Goal: Information Seeking & Learning: Learn about a topic

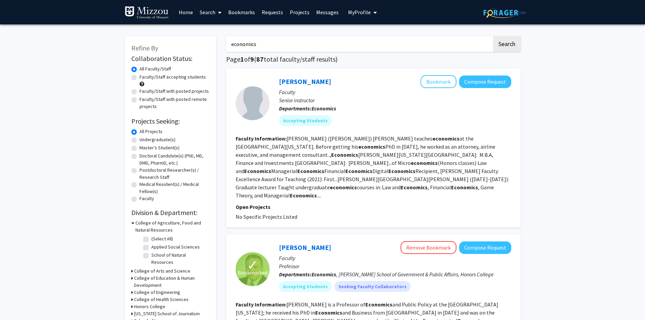
click at [319, 12] on span "My Profile" at bounding box center [359, 12] width 23 height 7
click at [319, 52] on link "Account Settings" at bounding box center [383, 52] width 61 height 8
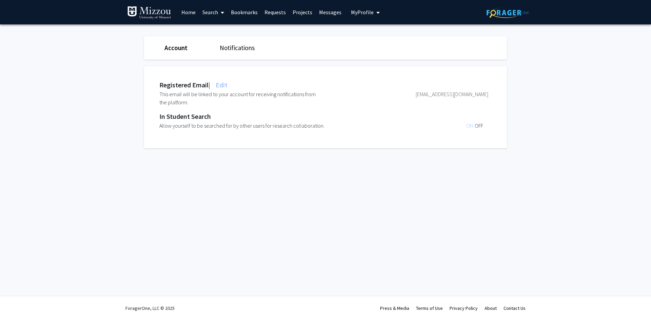
click at [180, 49] on link "Account" at bounding box center [175, 48] width 23 height 8
click at [190, 11] on link "Home" at bounding box center [188, 12] width 21 height 24
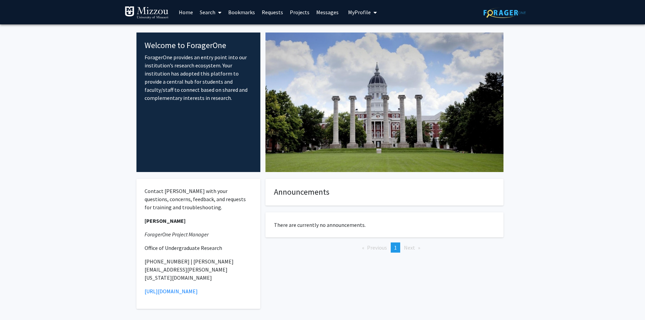
click at [319, 12] on span "My Profile" at bounding box center [359, 12] width 23 height 7
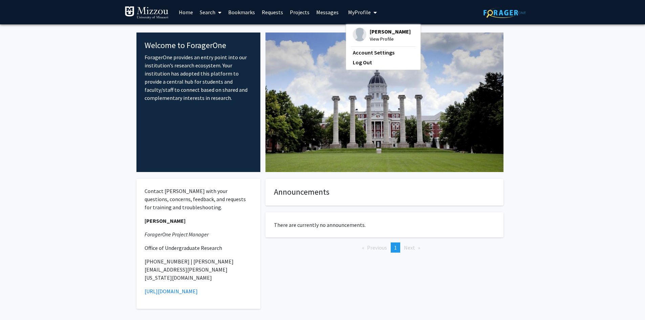
click at [319, 31] on fg-profile-picture at bounding box center [360, 35] width 14 height 15
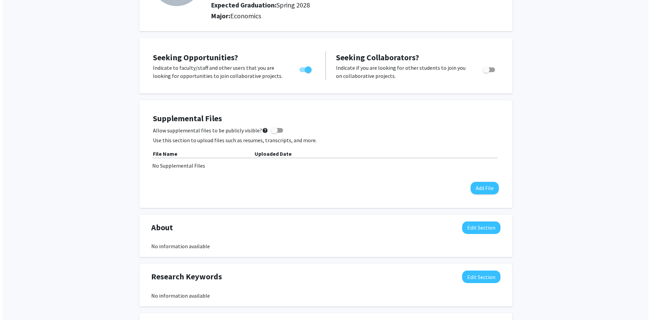
scroll to position [102, 0]
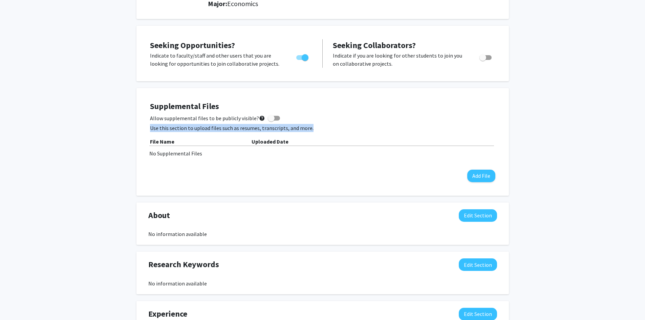
drag, startPoint x: 150, startPoint y: 127, endPoint x: 439, endPoint y: 56, distance: 297.0
click at [319, 124] on p "Use this section to upload files such as resumes, transcripts, and more." at bounding box center [323, 128] width 346 height 8
click at [308, 174] on div "Supplemental Files Allow supplemental files to be publicly visible? help Use th…" at bounding box center [323, 142] width 346 height 81
click at [319, 174] on button "Add File" at bounding box center [482, 176] width 28 height 13
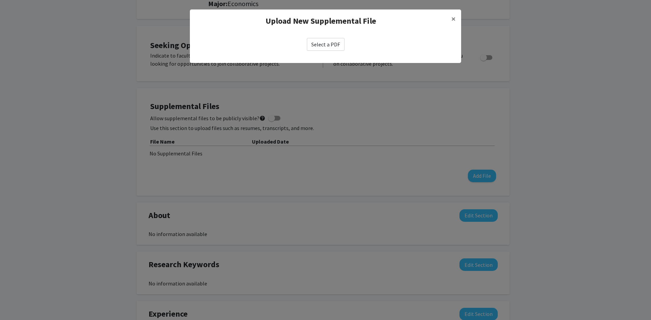
click at [319, 44] on label "Select a PDF" at bounding box center [326, 44] width 38 height 13
click at [0, 0] on input "Select a PDF" at bounding box center [0, 0] width 0 height 0
click at [319, 44] on label "Select a PDF" at bounding box center [326, 44] width 38 height 13
click at [0, 0] on input "Select a PDF" at bounding box center [0, 0] width 0 height 0
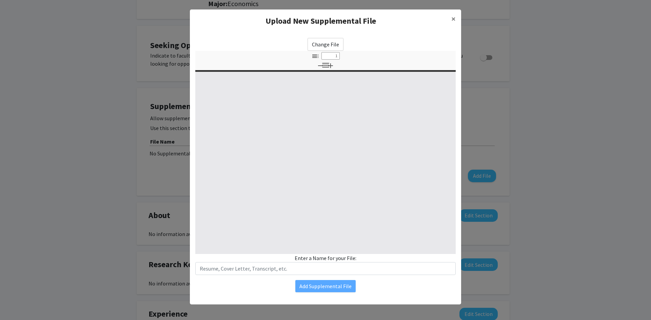
select select "custom"
type input "0"
select select "custom"
type input "1"
select select "auto"
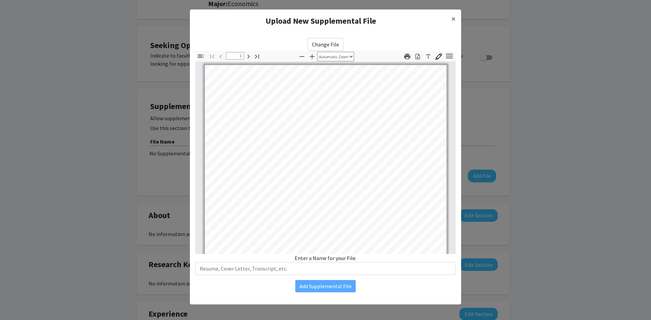
scroll to position [0, 0]
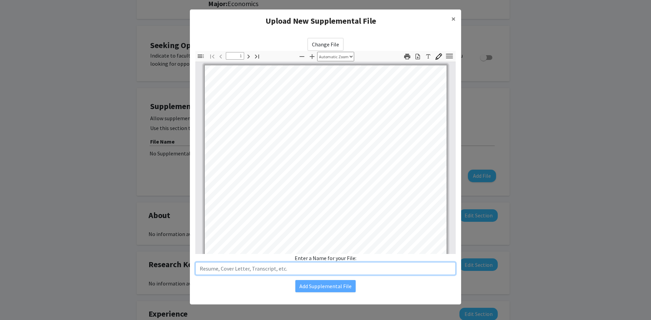
click at [273, 270] on input "text" at bounding box center [325, 268] width 260 height 13
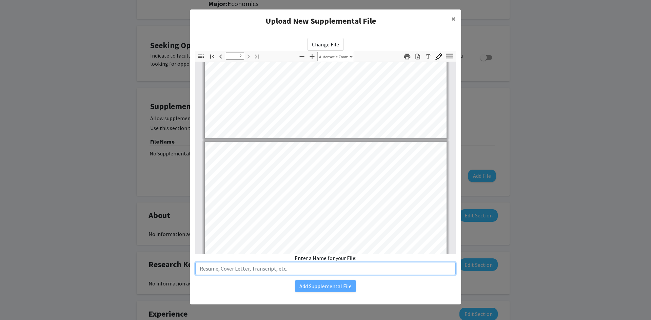
type input "1"
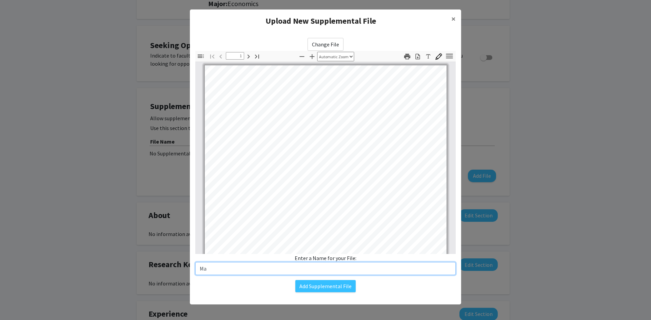
type input "M"
type input "MarcusFitch_Transcript"
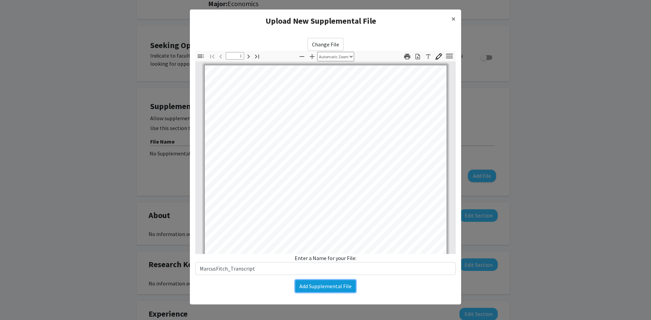
click at [319, 287] on button "Add Supplemental File" at bounding box center [325, 286] width 60 height 12
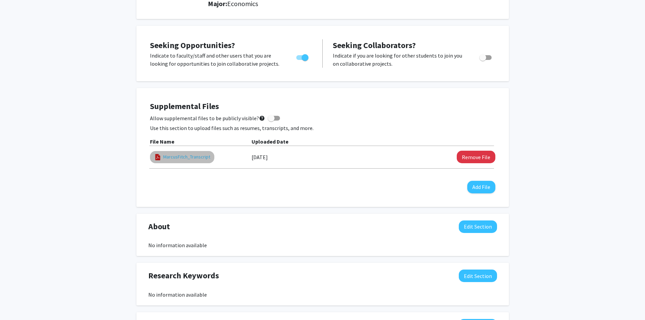
click at [180, 154] on link "MarcusFitch_Transcript" at bounding box center [186, 156] width 47 height 7
select select "custom"
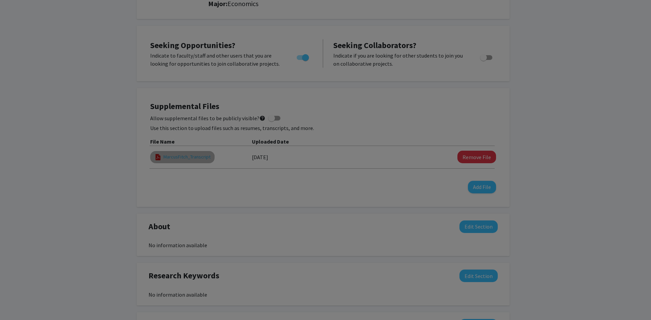
type input "0"
select select "custom"
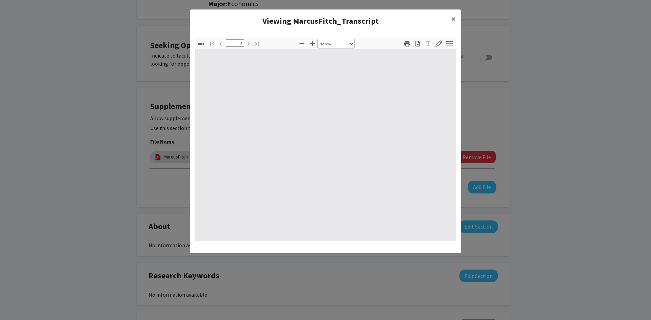
type input "1"
select select "auto"
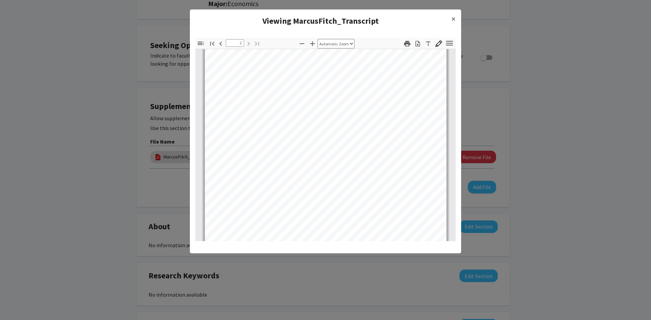
scroll to position [240, 0]
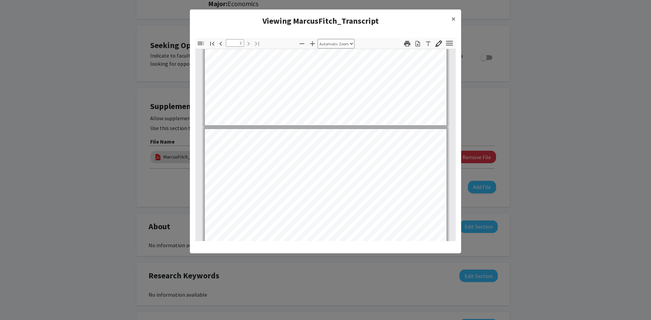
type input "1"
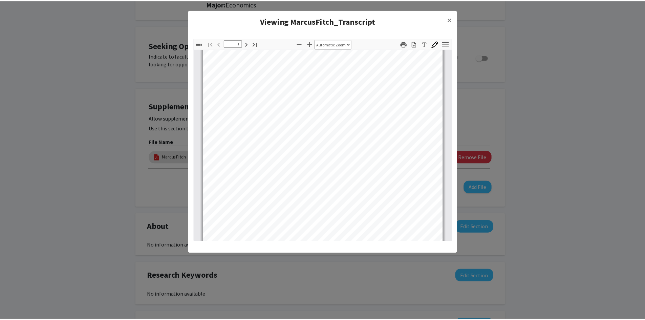
scroll to position [0, 0]
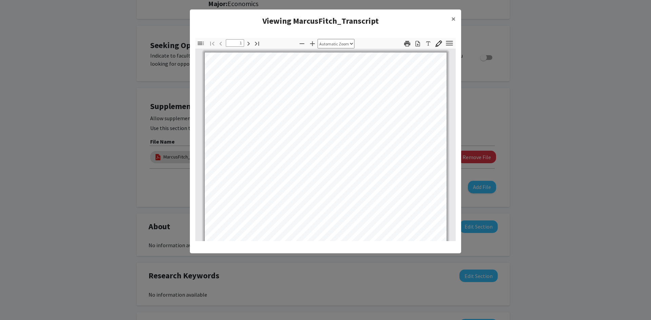
click at [90, 124] on modal-container "Viewing MarcusFitch_Transcript × Thumbnails Document Outline Attachments Layers…" at bounding box center [325, 160] width 651 height 320
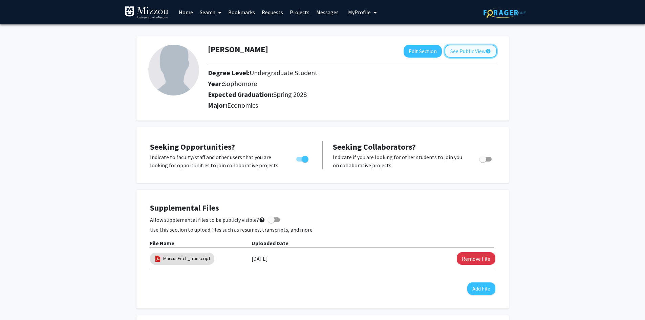
click at [319, 50] on button "See Public View help" at bounding box center [471, 51] width 52 height 13
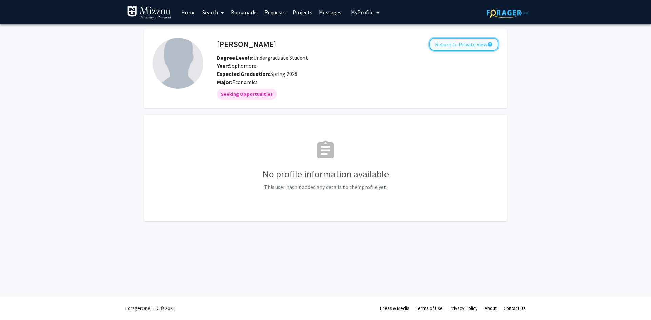
click at [319, 44] on button "Return to Private View help" at bounding box center [463, 44] width 69 height 13
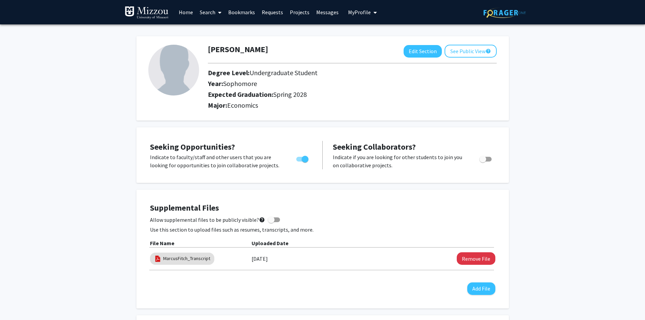
click at [271, 219] on span at bounding box center [274, 220] width 12 height 5
click at [271, 222] on input "Allow supplemental files to be publicly visible? help" at bounding box center [271, 222] width 0 height 0
checkbox input "true"
click at [319, 48] on button "See Public View help" at bounding box center [471, 51] width 52 height 13
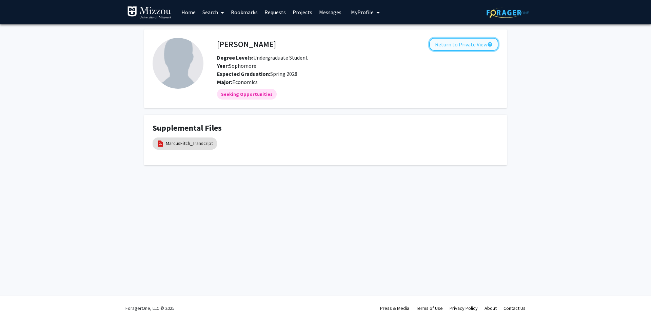
click at [319, 45] on button "Return to Private View help" at bounding box center [463, 44] width 69 height 13
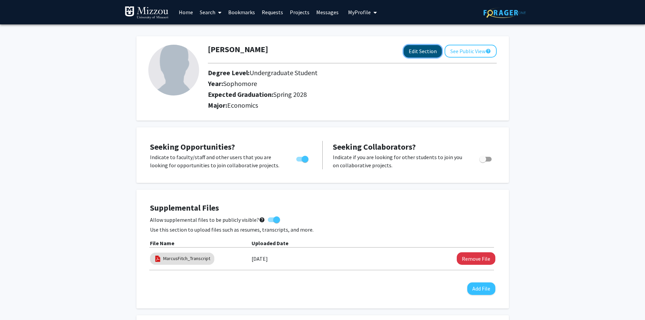
click at [319, 50] on button "Edit Section" at bounding box center [423, 51] width 38 height 13
select select "sophomore"
select select "41: spring_2028"
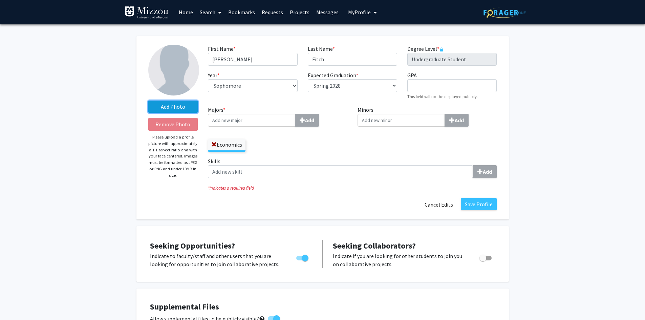
click at [179, 111] on label "Add Photo" at bounding box center [173, 107] width 50 height 12
click at [0, 0] on input "Add Photo" at bounding box center [0, 0] width 0 height 0
click at [182, 105] on label "Add Photo" at bounding box center [173, 107] width 50 height 12
click at [0, 0] on input "Add Photo" at bounding box center [0, 0] width 0 height 0
click at [176, 101] on label "Add Photo" at bounding box center [173, 107] width 50 height 12
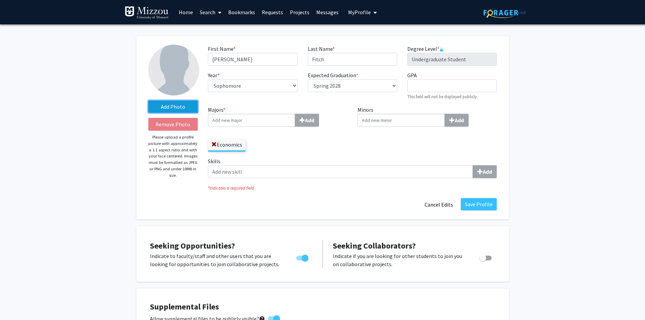
click at [0, 0] on input "Add Photo" at bounding box center [0, 0] width 0 height 0
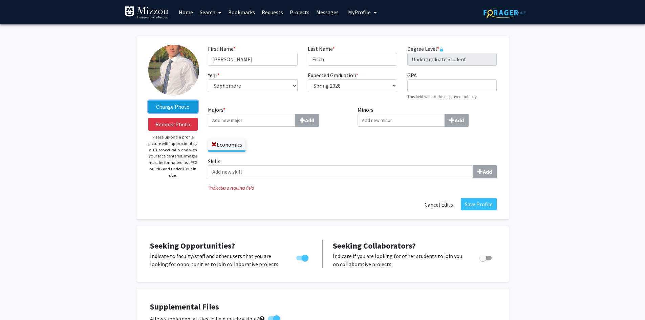
click at [189, 107] on label "Change Photo" at bounding box center [173, 107] width 50 height 12
click at [0, 0] on input "Change Photo" at bounding box center [0, 0] width 0 height 0
click at [159, 104] on label "Change Photo" at bounding box center [173, 107] width 50 height 12
click at [0, 0] on input "Change Photo" at bounding box center [0, 0] width 0 height 0
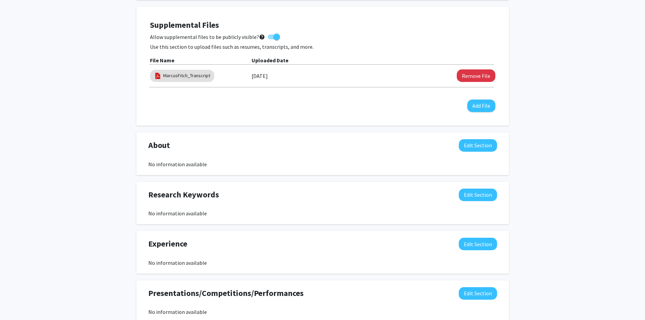
scroll to position [305, 0]
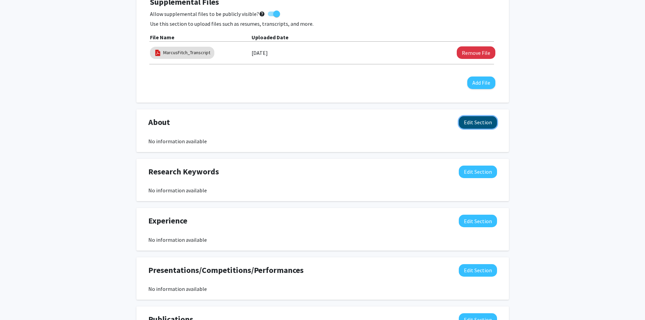
click at [319, 122] on button "Edit Section" at bounding box center [478, 122] width 38 height 13
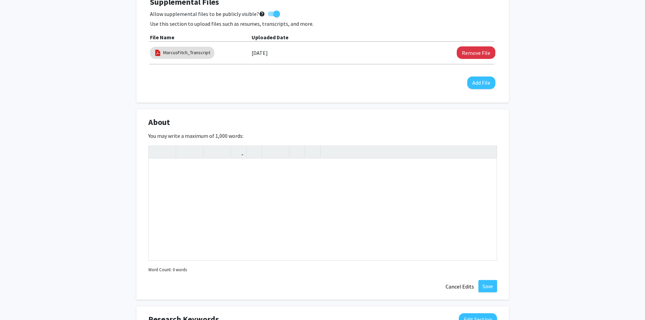
click at [319, 118] on div "Change Photo Remove Photo Please upload a profile picture with approximately a …" at bounding box center [322, 143] width 645 height 849
click at [319, 157] on div "Change Photo Remove Photo Please upload a profile picture with approximately a …" at bounding box center [322, 143] width 645 height 849
click at [319, 286] on button "Cancel Edits" at bounding box center [459, 286] width 37 height 13
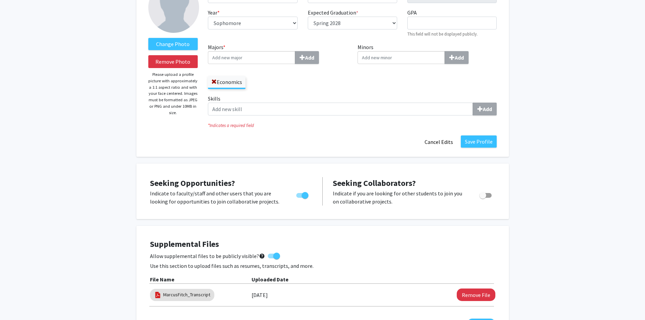
scroll to position [0, 0]
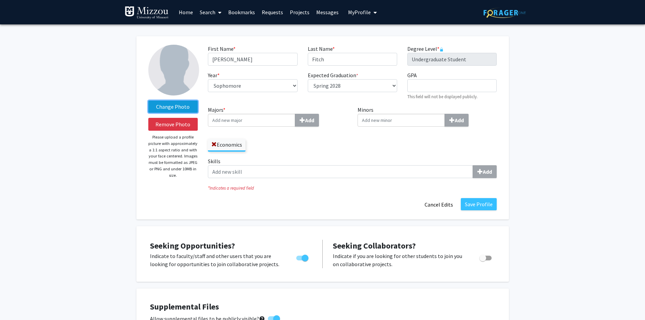
click at [183, 107] on label "Change Photo" at bounding box center [173, 107] width 50 height 12
click at [0, 0] on input "Change Photo" at bounding box center [0, 0] width 0 height 0
click at [175, 124] on button "Remove Photo" at bounding box center [173, 124] width 50 height 13
click at [176, 106] on label "Add Photo" at bounding box center [173, 107] width 50 height 12
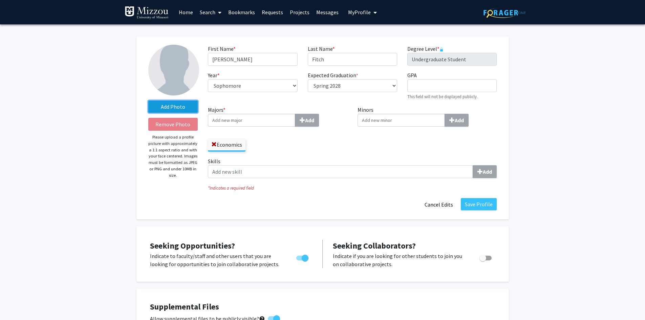
click at [0, 0] on input "Add Photo" at bounding box center [0, 0] width 0 height 0
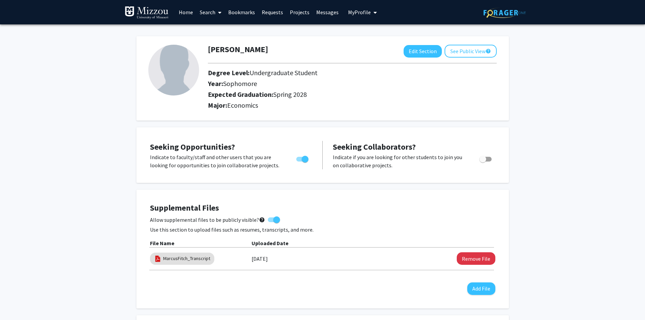
click at [175, 76] on img at bounding box center [173, 70] width 51 height 51
click at [429, 51] on button "Edit Section" at bounding box center [423, 51] width 38 height 13
select select "sophomore"
select select "41: spring_2028"
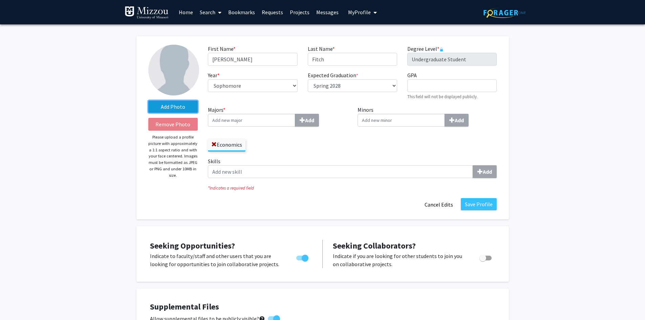
click at [174, 106] on label "Add Photo" at bounding box center [173, 107] width 50 height 12
click at [0, 0] on input "Add Photo" at bounding box center [0, 0] width 0 height 0
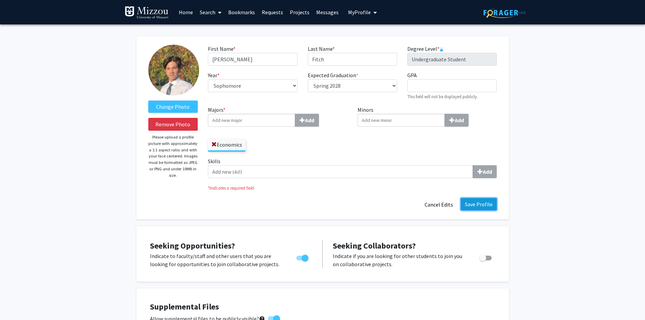
click at [478, 204] on button "Save Profile" at bounding box center [479, 204] width 36 height 12
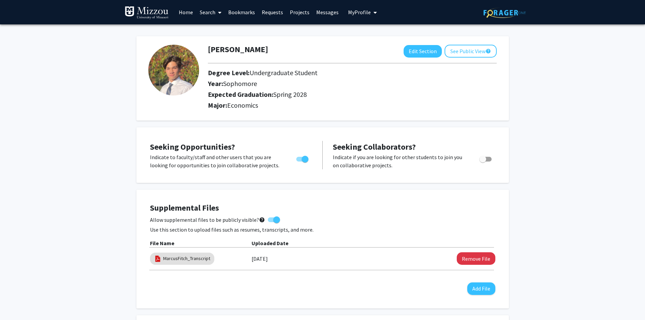
click at [206, 13] on link "Search" at bounding box center [211, 12] width 28 height 24
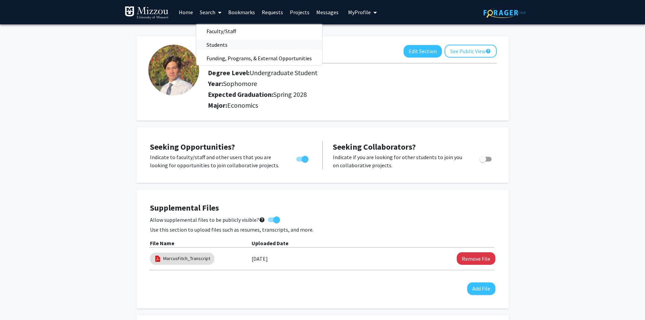
click at [214, 41] on span "Students" at bounding box center [217, 45] width 41 height 14
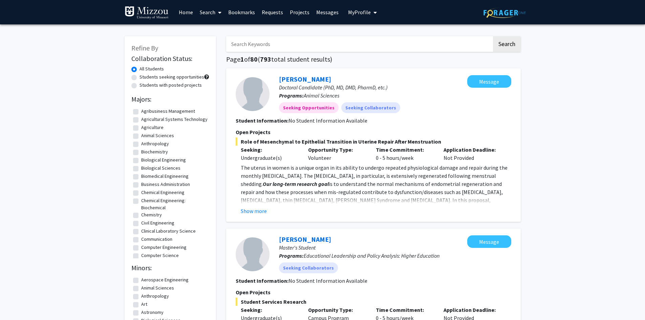
click at [262, 45] on input "Search Keywords" at bounding box center [359, 44] width 266 height 16
type input "jillian orendain"
click at [493, 36] on button "Search" at bounding box center [507, 44] width 28 height 16
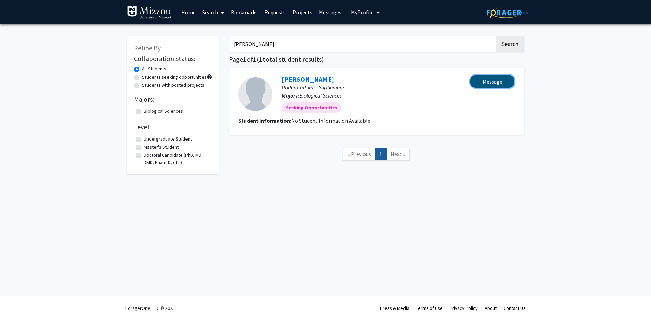
click at [492, 81] on button "Message" at bounding box center [492, 81] width 44 height 13
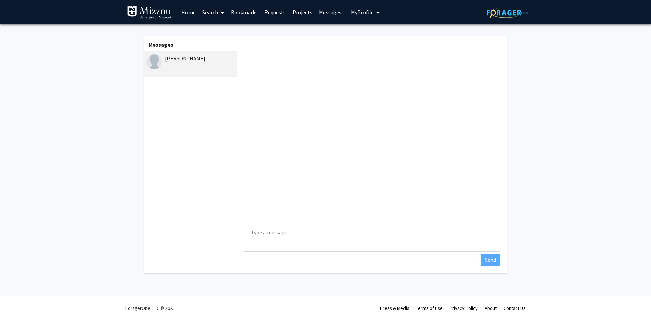
click at [312, 231] on textarea "Type a message" at bounding box center [372, 236] width 256 height 30
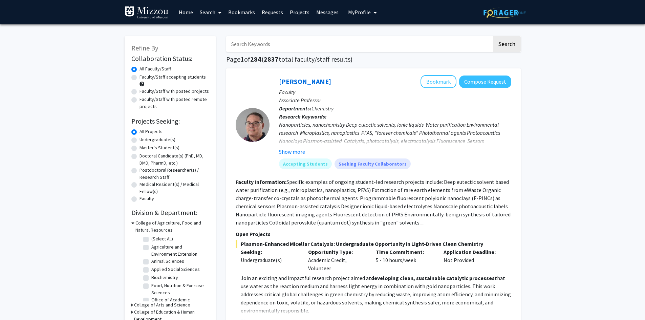
click at [367, 12] on span "My Profile" at bounding box center [359, 12] width 23 height 7
click at [382, 30] on span "[PERSON_NAME]" at bounding box center [390, 31] width 41 height 7
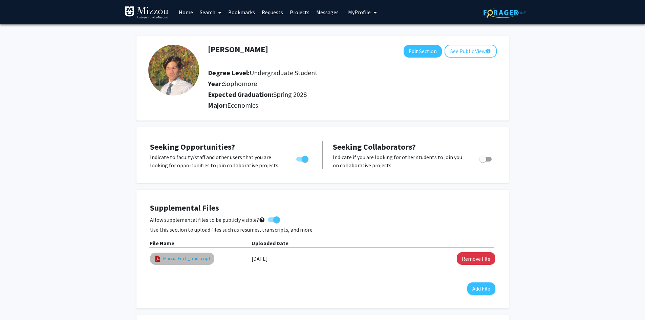
click at [193, 260] on link "MarcusFitch_Transcript" at bounding box center [186, 258] width 47 height 7
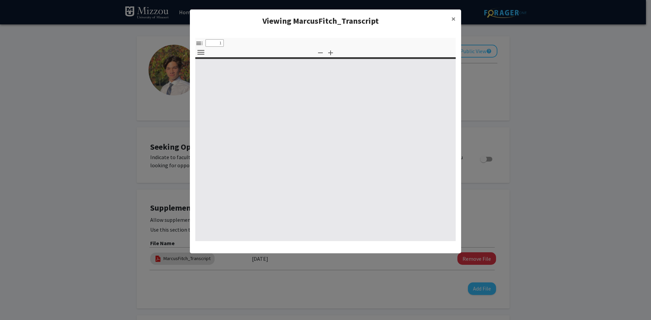
select select "custom"
type input "0"
select select "custom"
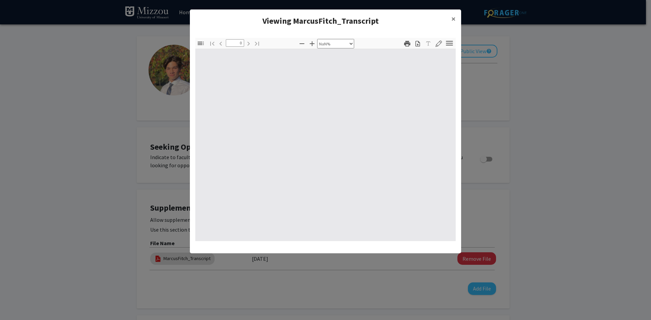
type input "1"
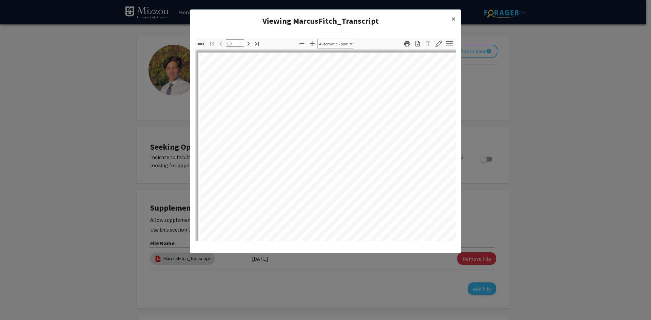
select select "auto"
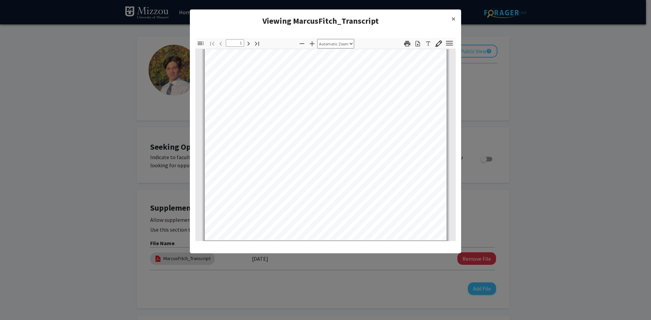
type input "2"
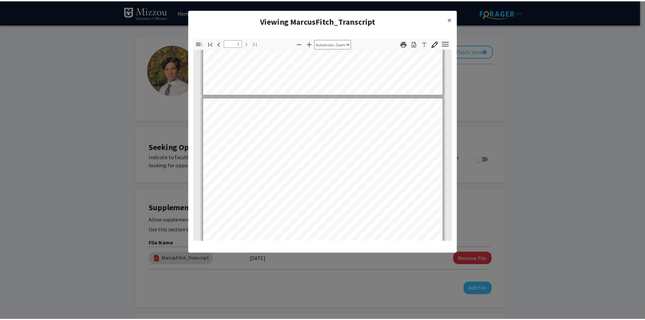
scroll to position [443, 0]
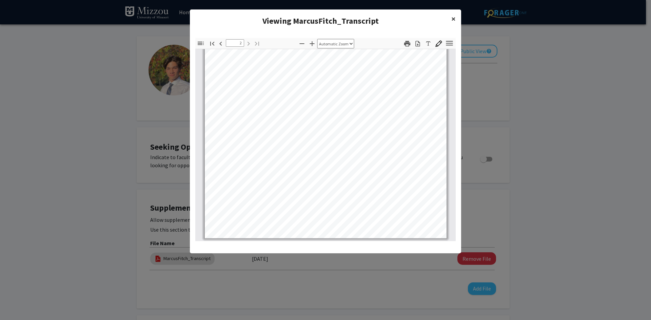
click at [451, 16] on button "×" at bounding box center [453, 18] width 15 height 19
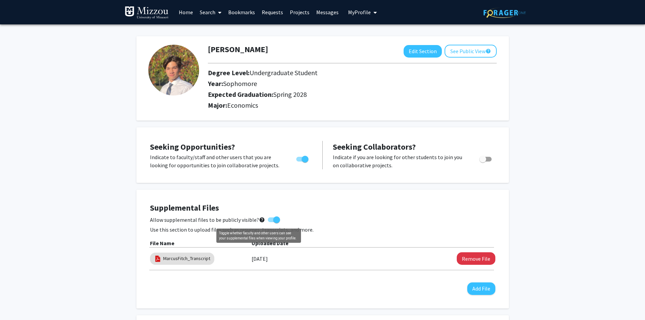
click at [259, 219] on mat-icon "help" at bounding box center [262, 220] width 6 height 8
click at [271, 222] on input "Allow supplemental files to be publicly visible? help" at bounding box center [271, 222] width 0 height 0
click at [259, 219] on mat-icon "help" at bounding box center [262, 220] width 6 height 8
click at [271, 222] on input "Allow supplemental files to be publicly visible? help" at bounding box center [271, 222] width 0 height 0
checkbox input "true"
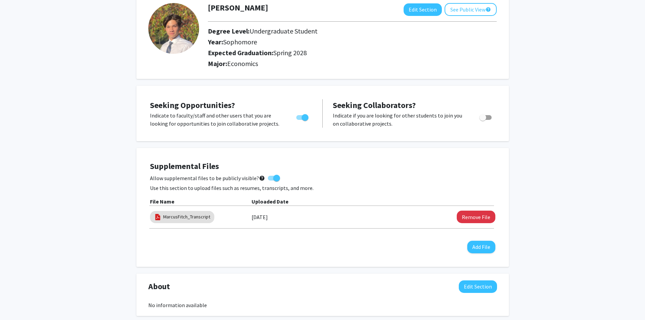
scroll to position [0, 0]
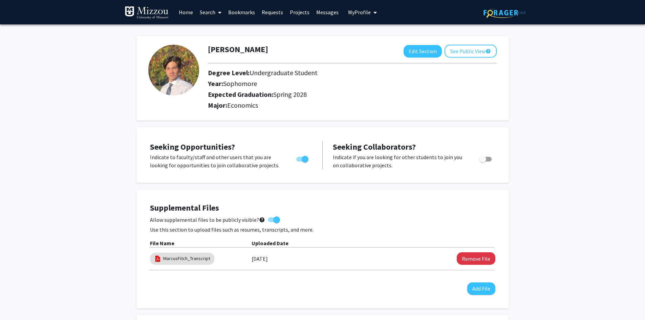
click at [213, 13] on link "Search" at bounding box center [211, 12] width 28 height 24
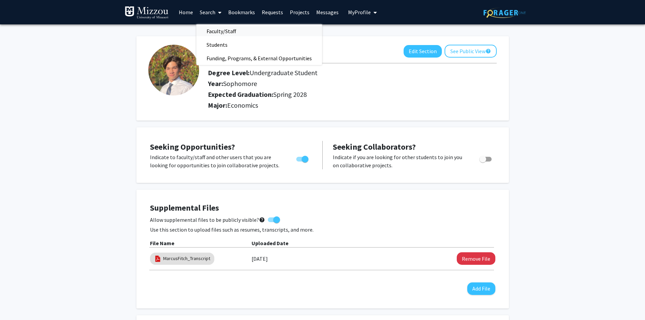
click at [232, 31] on span "Faculty/Staff" at bounding box center [222, 31] width 50 height 14
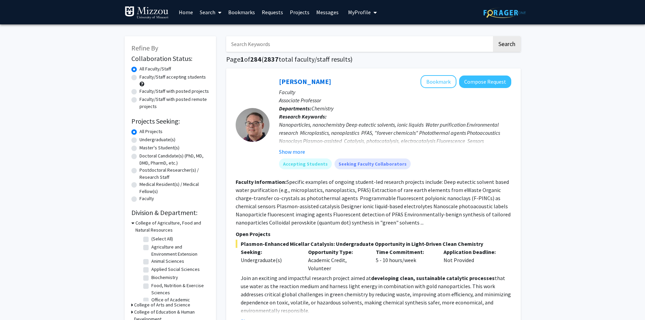
click at [325, 47] on input "Search Keywords" at bounding box center [359, 44] width 266 height 16
type input "economics"
click at [493, 36] on button "Search" at bounding box center [507, 44] width 28 height 16
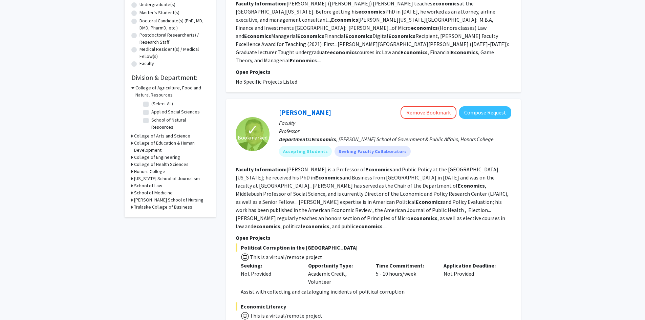
scroll to position [136, 0]
drag, startPoint x: 363, startPoint y: 127, endPoint x: 453, endPoint y: 131, distance: 89.9
click at [445, 136] on span "Economics , [PERSON_NAME] School of Government & Public Affairs, [GEOGRAPHIC_DA…" at bounding box center [403, 139] width 182 height 7
click at [424, 166] on fg-read-more "[PERSON_NAME] is a Professor of Economics and Public Policy at the [GEOGRAPHIC_…" at bounding box center [372, 198] width 273 height 64
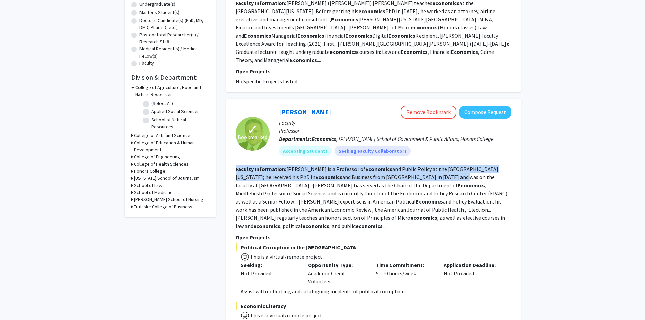
drag, startPoint x: 236, startPoint y: 162, endPoint x: 399, endPoint y: 168, distance: 162.8
click at [399, 168] on section "Faculty Information: [PERSON_NAME] is a Professor of Economics and Public Polic…" at bounding box center [374, 197] width 276 height 65
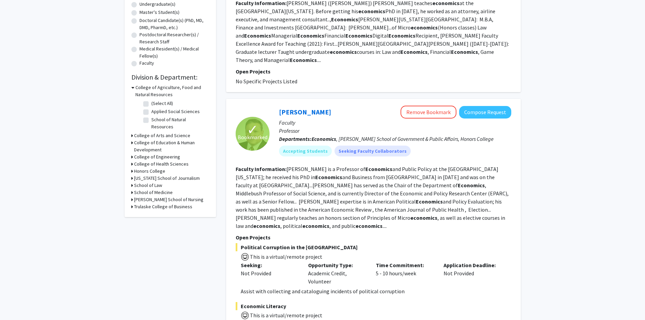
click at [344, 186] on fg-read-more "[PERSON_NAME] is a Professor of Economics and Public Policy at the [GEOGRAPHIC_…" at bounding box center [372, 198] width 273 height 64
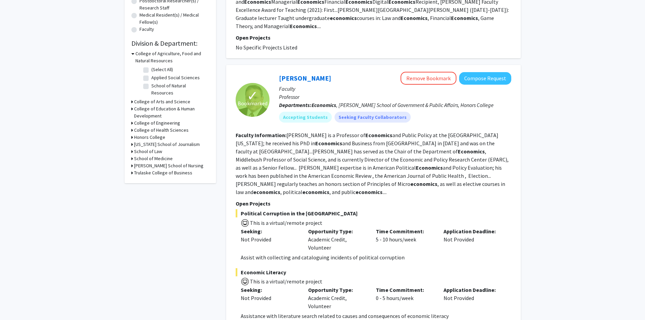
scroll to position [271, 0]
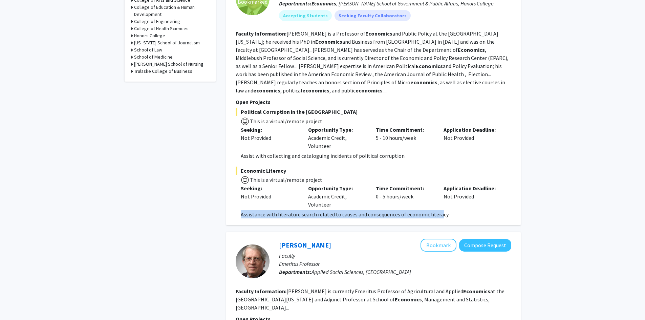
drag, startPoint x: 241, startPoint y: 200, endPoint x: 432, endPoint y: 196, distance: 190.8
click at [437, 210] on p "Assistance with literature search related to causes and consequences of economi…" at bounding box center [376, 214] width 271 height 8
click at [243, 152] on p "Assist with collecting and cataloguing incidents of political corruption" at bounding box center [376, 156] width 271 height 8
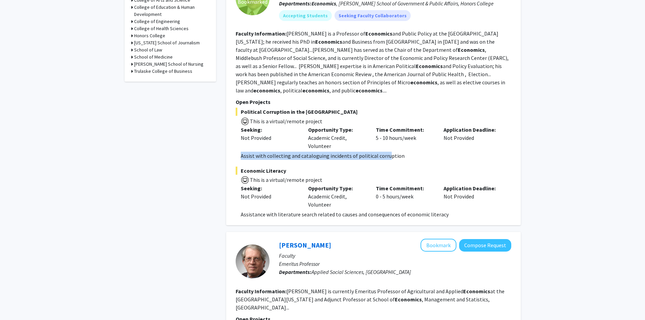
drag, startPoint x: 294, startPoint y: 138, endPoint x: 387, endPoint y: 139, distance: 92.5
click at [387, 152] on fg-read-more "Assist with collecting and cataloguing incidents of political corruption" at bounding box center [374, 156] width 276 height 8
click at [415, 167] on span "Economic Literacy" at bounding box center [374, 171] width 276 height 8
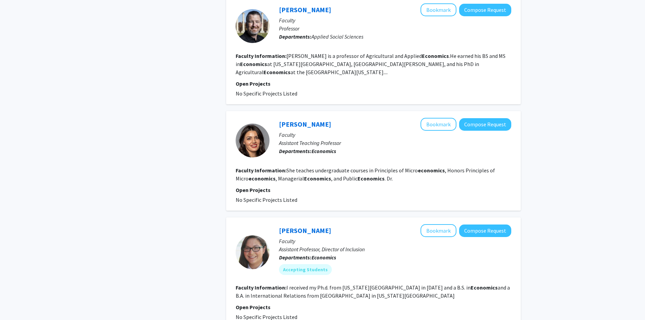
scroll to position [1183, 0]
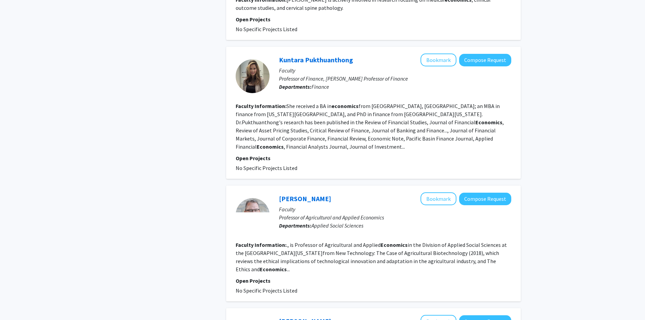
scroll to position [610, 0]
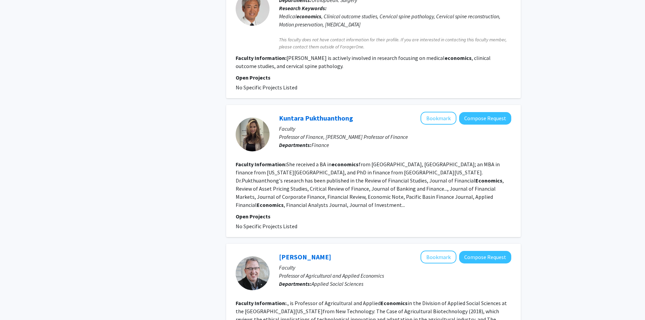
click at [304, 114] on link "Kuntara Pukthuanthong" at bounding box center [316, 118] width 74 height 8
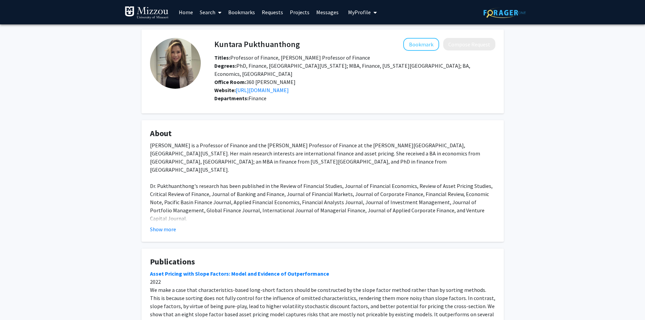
click at [175, 70] on img at bounding box center [175, 63] width 51 height 51
click at [266, 89] on link "[URL][DOMAIN_NAME]" at bounding box center [262, 90] width 53 height 7
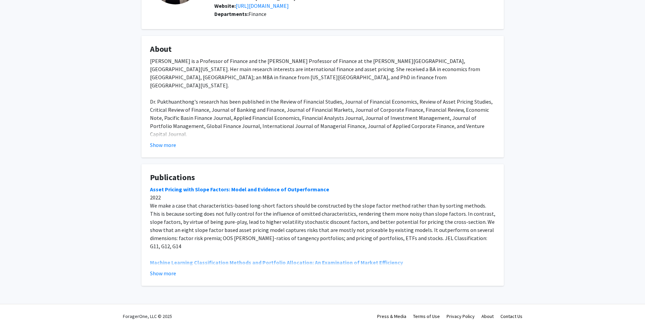
scroll to position [92, 0]
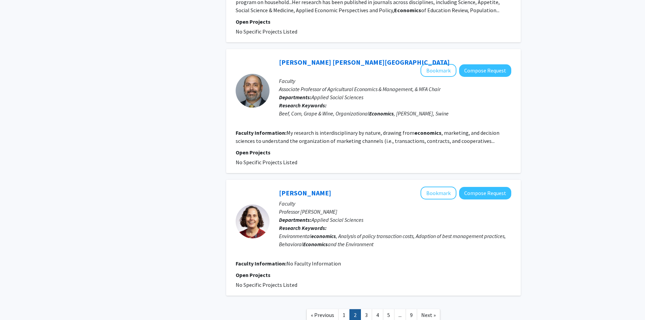
scroll to position [1084, 0]
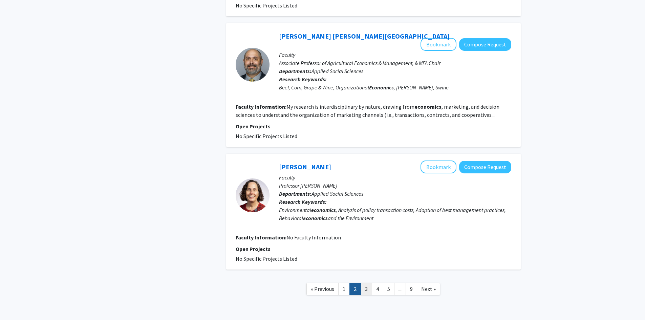
click at [365, 283] on link "3" at bounding box center [367, 289] width 12 height 12
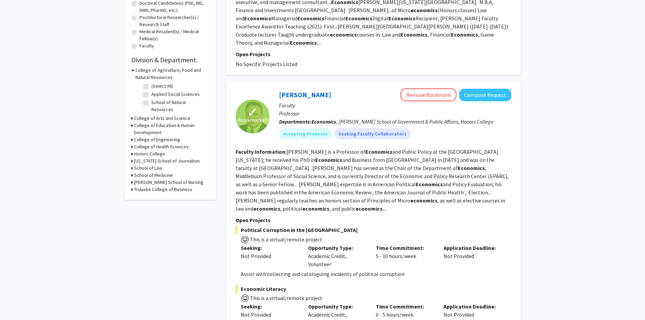
scroll to position [169, 0]
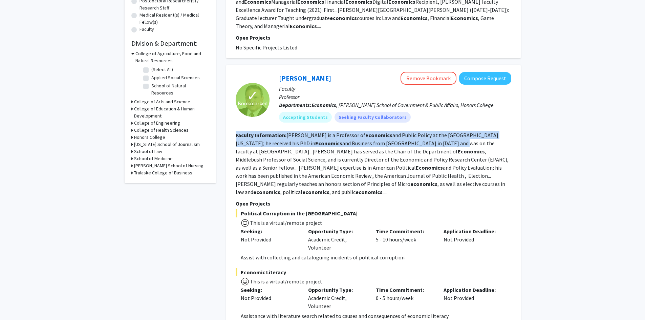
drag, startPoint x: 237, startPoint y: 128, endPoint x: 400, endPoint y: 131, distance: 163.3
click at [400, 131] on section "Faculty Information: [PERSON_NAME] is a Professor of Economics and Public Polic…" at bounding box center [374, 163] width 276 height 65
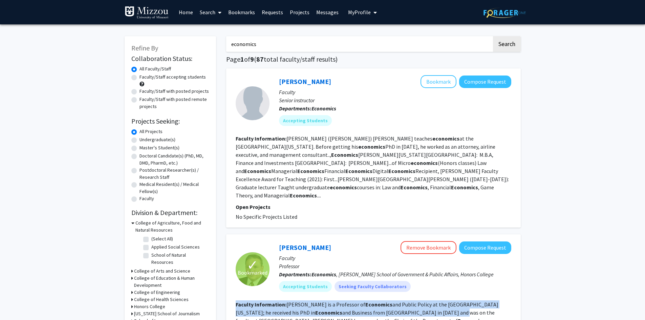
click at [353, 13] on span "My Profile" at bounding box center [359, 12] width 23 height 7
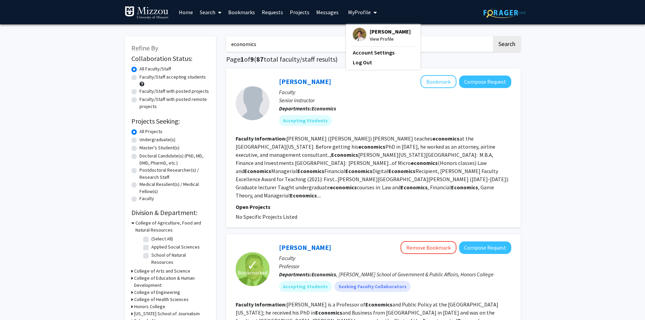
click at [365, 27] on div "[PERSON_NAME] View Profile Account Settings Log Out" at bounding box center [383, 46] width 75 height 45
click at [378, 34] on span "[PERSON_NAME]" at bounding box center [390, 31] width 41 height 7
